Goal: Information Seeking & Learning: Compare options

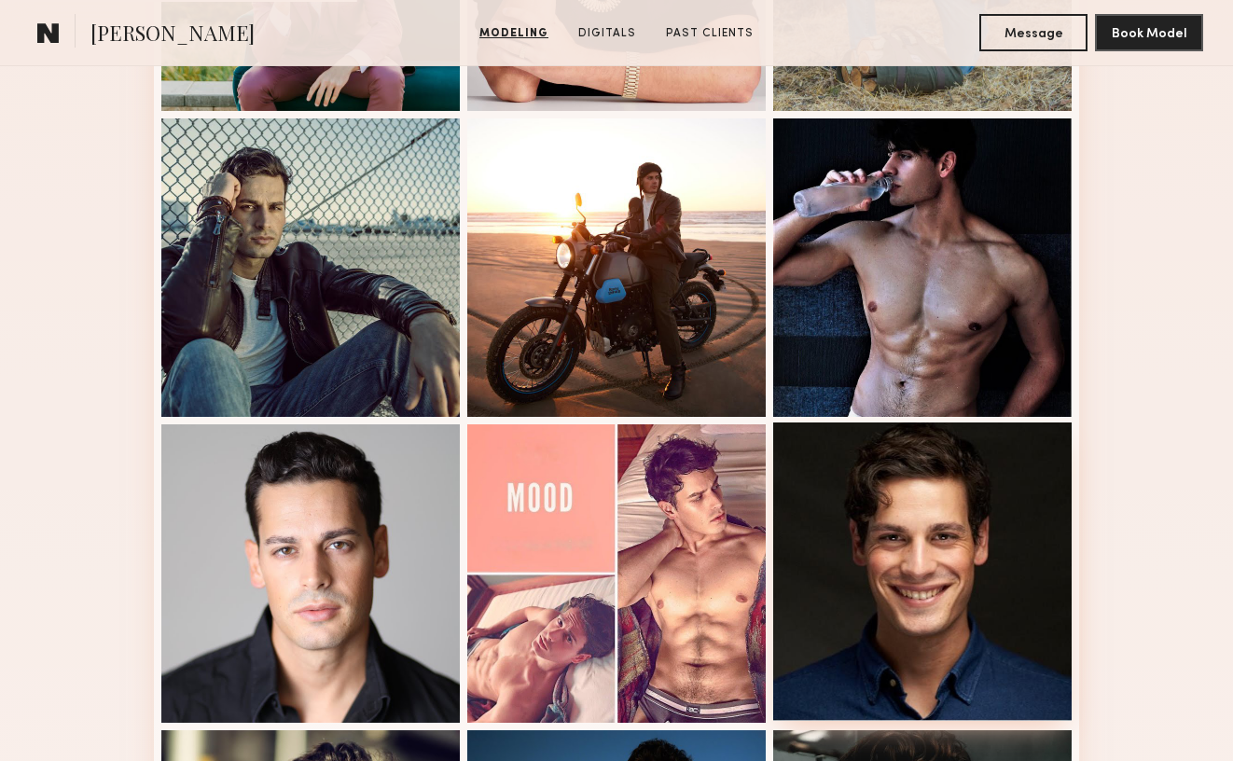
scroll to position [746, 0]
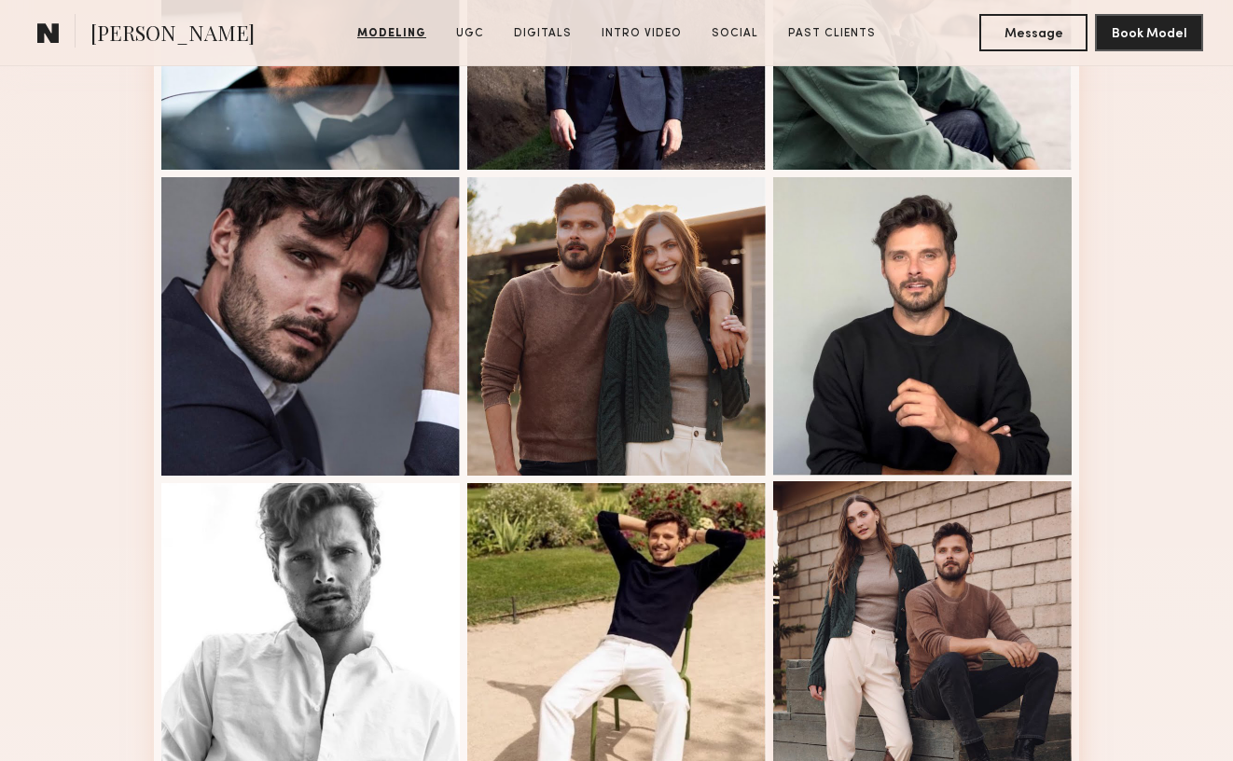
scroll to position [933, 0]
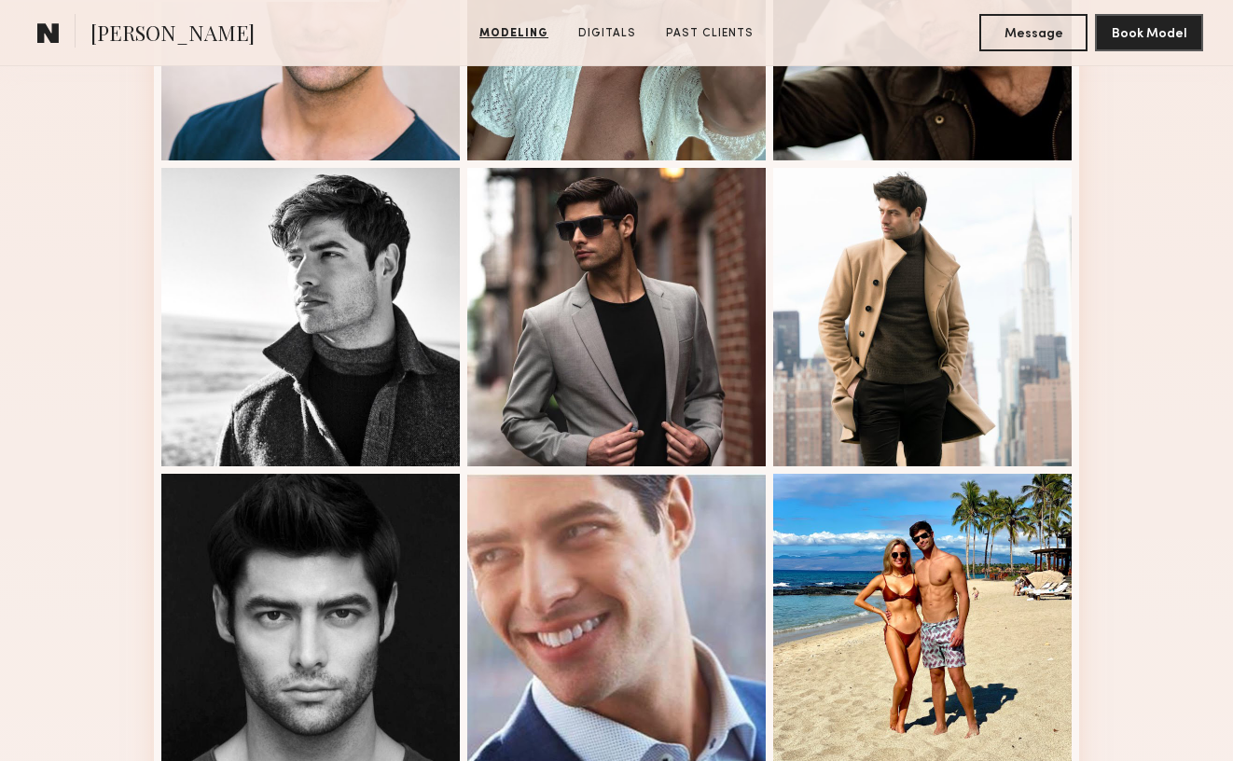
scroll to position [746, 0]
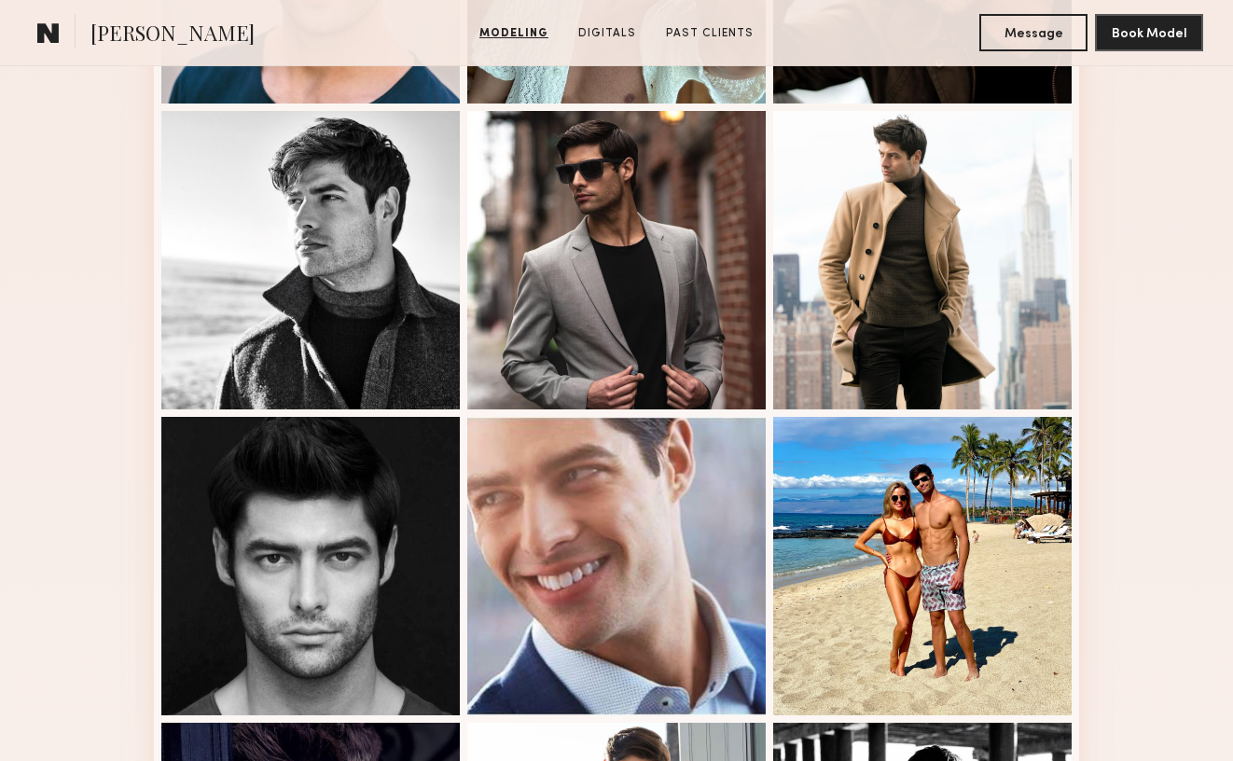
click at [1118, 72] on div "Modeling Portfolio View More" at bounding box center [616, 407] width 1233 height 1453
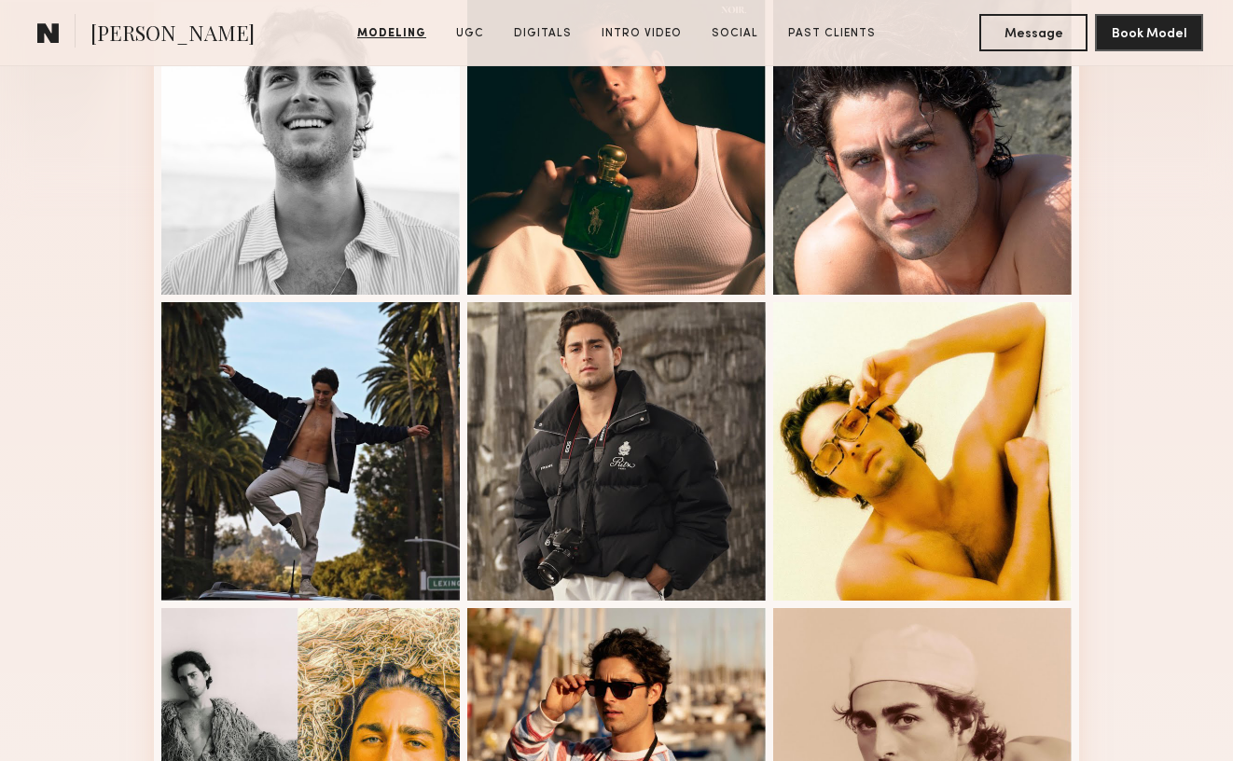
scroll to position [840, 0]
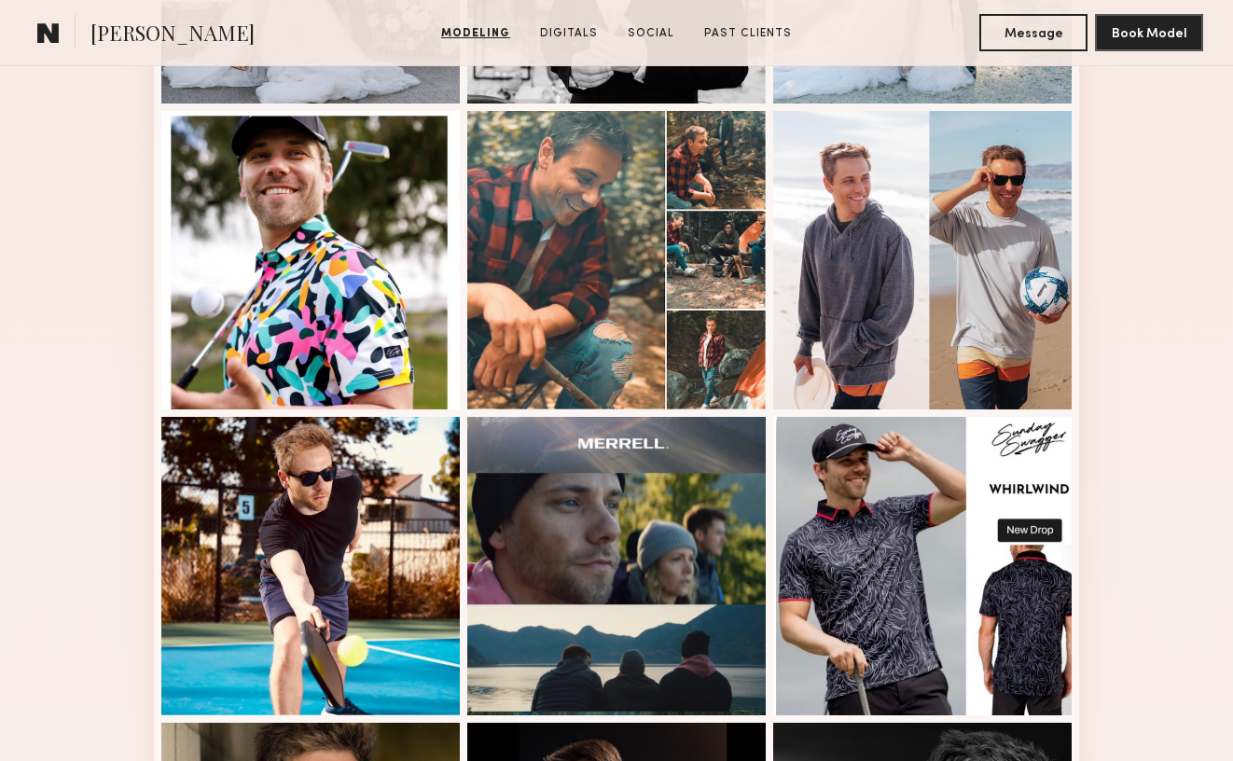
scroll to position [840, 0]
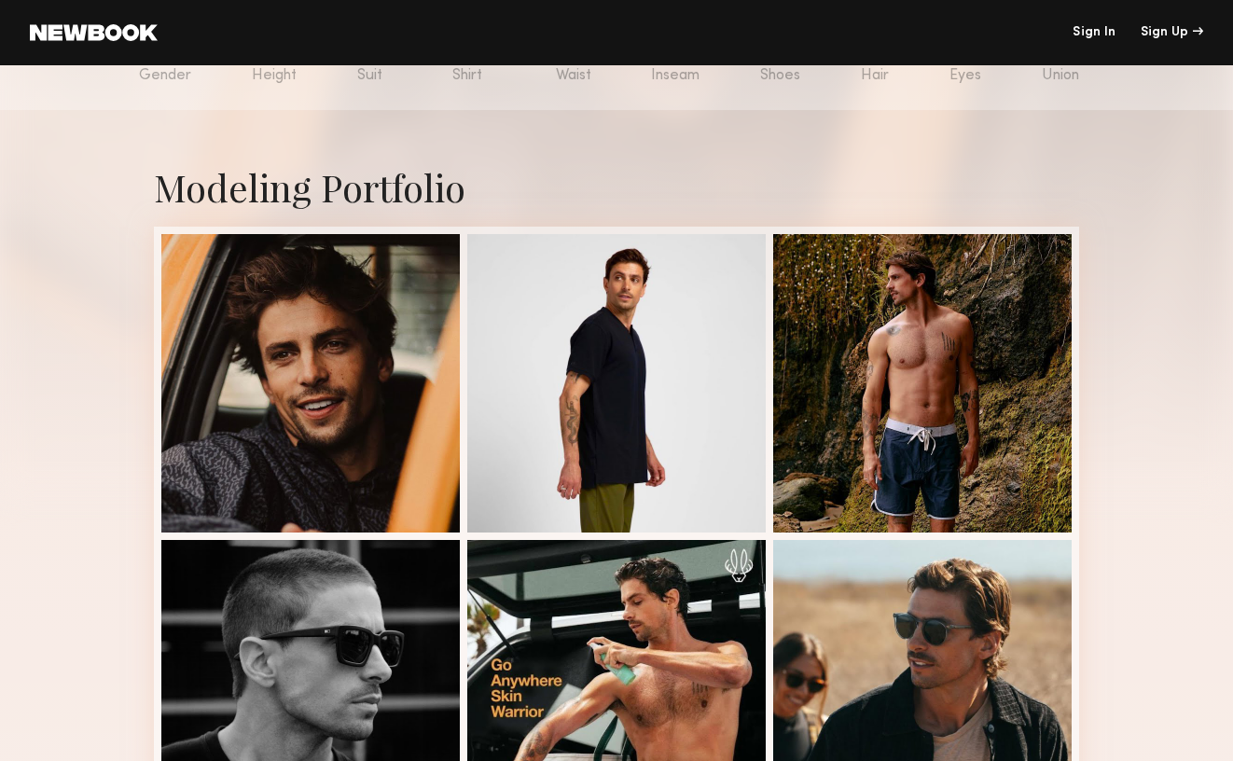
scroll to position [280, 0]
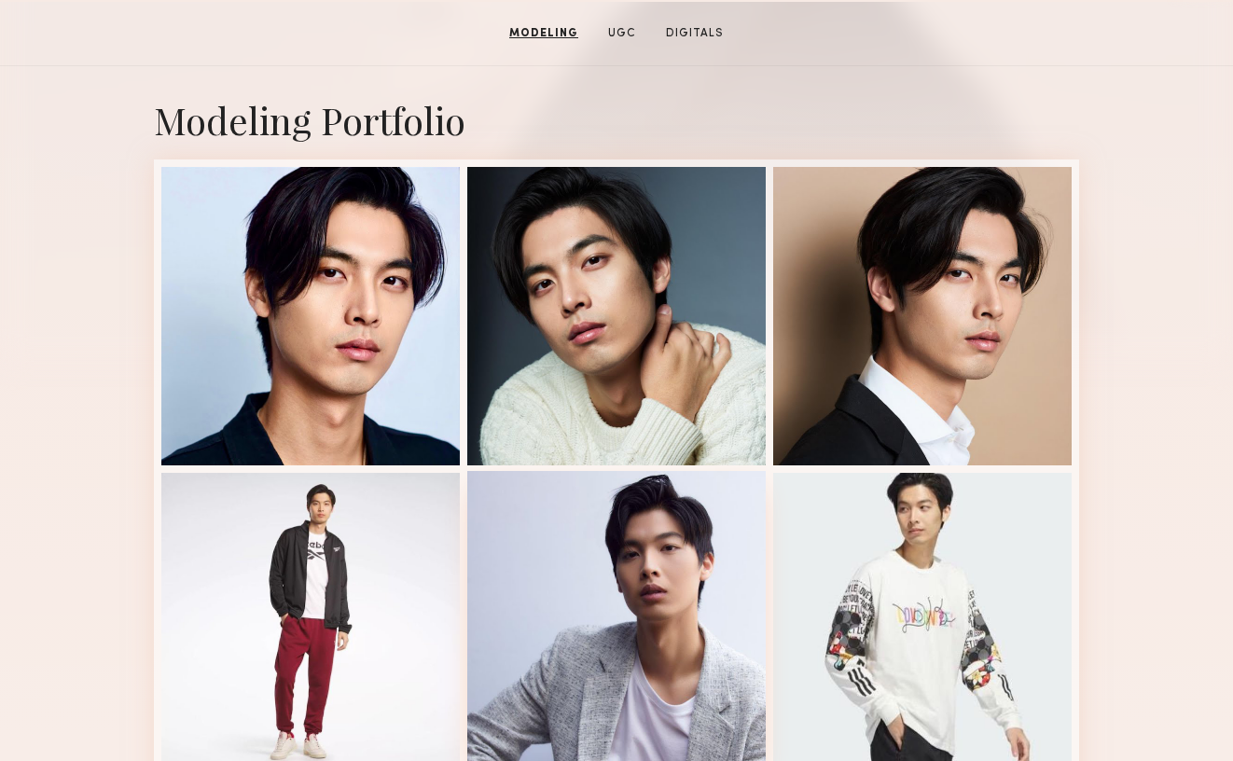
scroll to position [653, 0]
